Goal: Find specific page/section: Find specific page/section

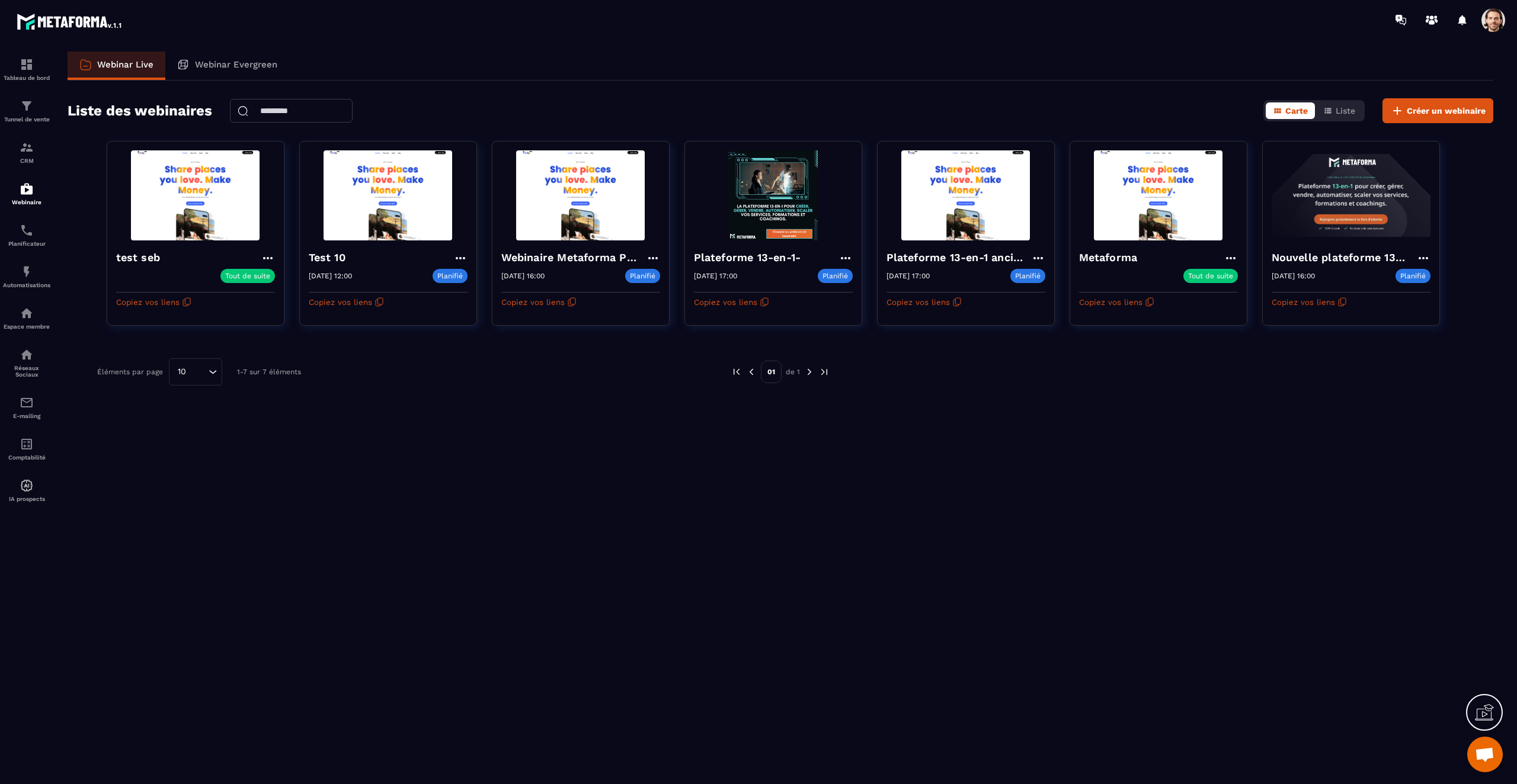
click at [770, 83] on div "Webinar Live Webinar Evergreen Liste des webinaires Carte Liste Créer un webina…" at bounding box center [780, 415] width 1450 height 728
click at [812, 436] on div "Webinar Live Webinar Evergreen Liste des webinaires Carte Liste Créer un webina…" at bounding box center [780, 415] width 1450 height 728
